Goal: Information Seeking & Learning: Learn about a topic

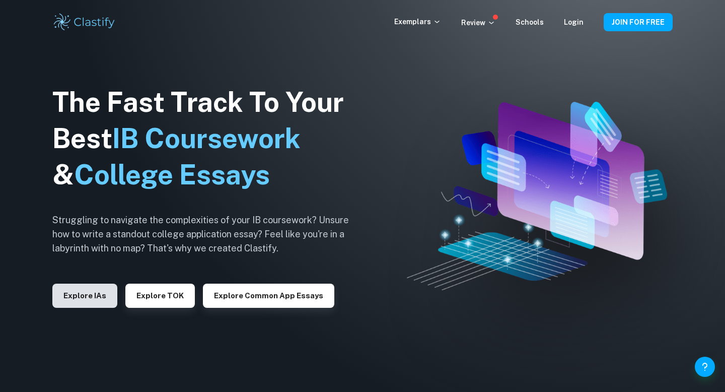
click at [105, 298] on button "Explore IAs" at bounding box center [84, 296] width 65 height 24
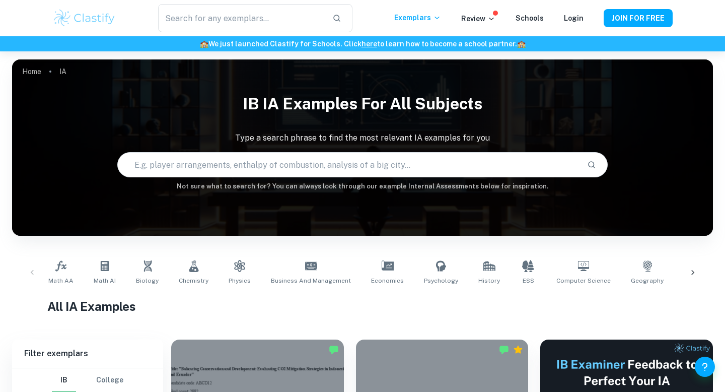
scroll to position [39, 0]
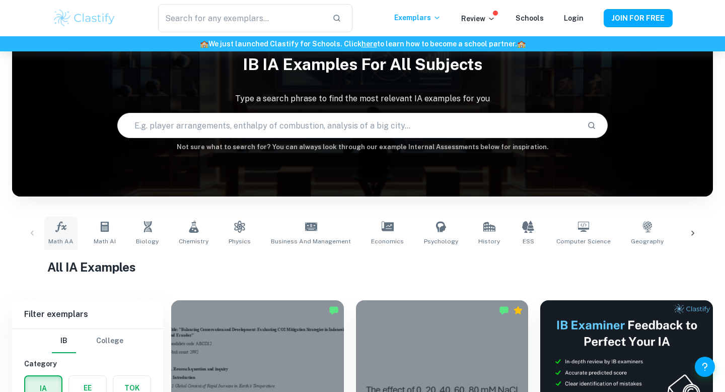
click at [65, 233] on link "Math AA" at bounding box center [60, 233] width 33 height 33
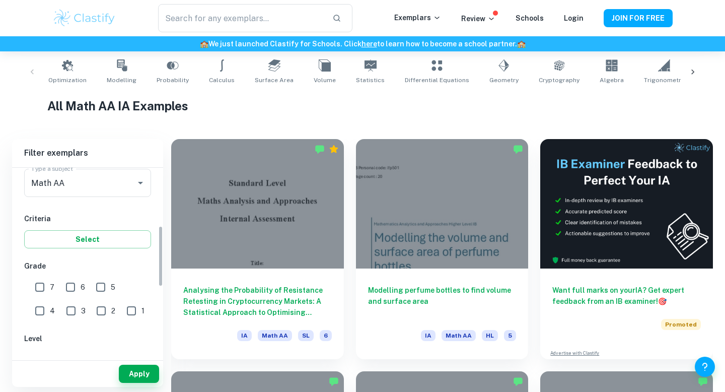
scroll to position [181, 0]
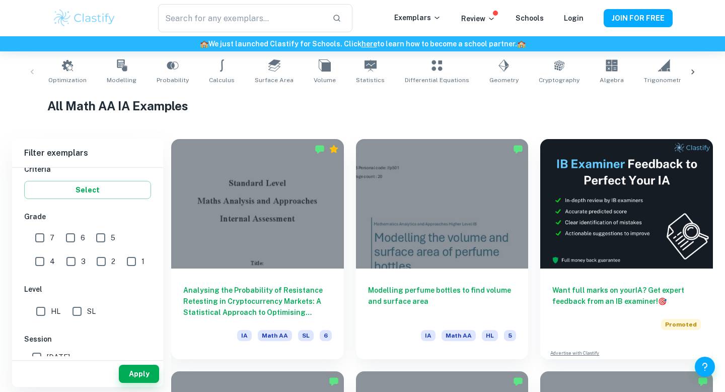
click at [41, 238] on input "7" at bounding box center [40, 238] width 20 height 20
checkbox input "true"
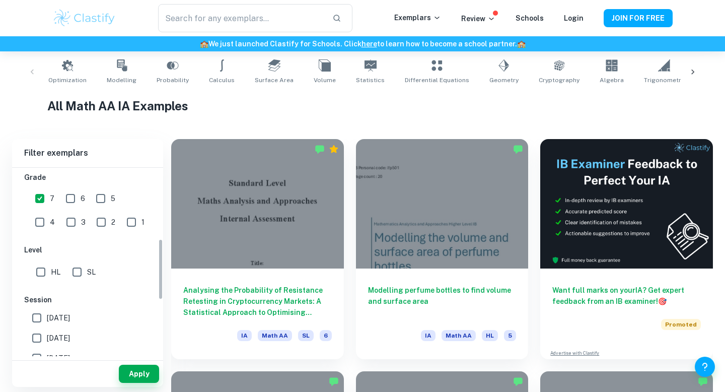
click at [81, 274] on input "SL" at bounding box center [77, 272] width 20 height 20
checkbox input "true"
click at [125, 372] on button "Apply" at bounding box center [139, 374] width 40 height 18
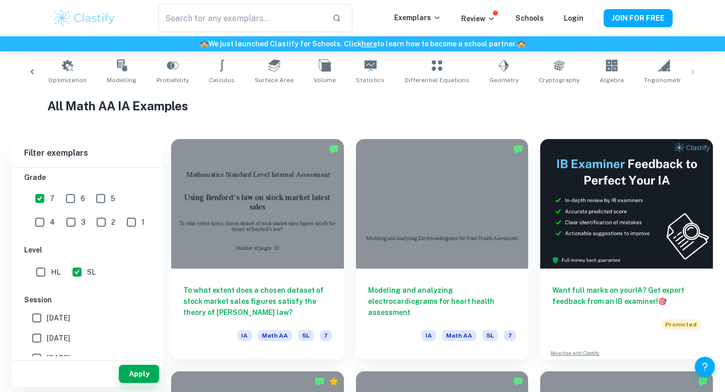
scroll to position [0, 207]
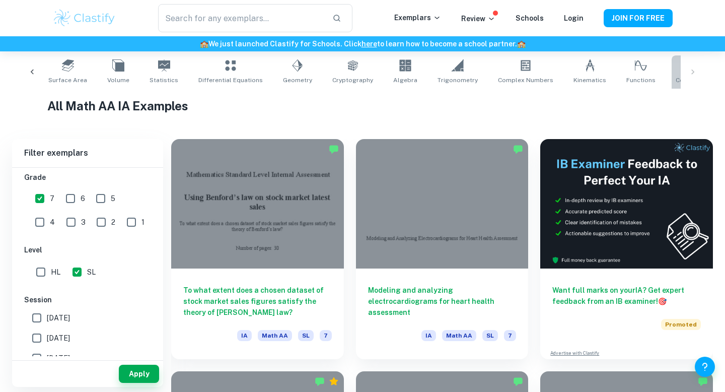
click at [687, 68] on icon at bounding box center [693, 65] width 12 height 11
type input "Correlation"
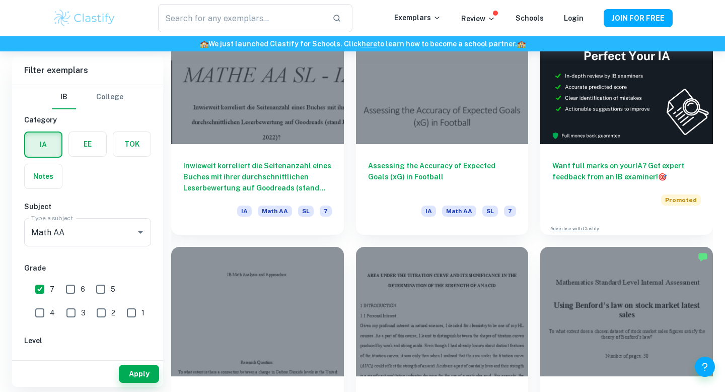
scroll to position [326, 0]
